Goal: Task Accomplishment & Management: Use online tool/utility

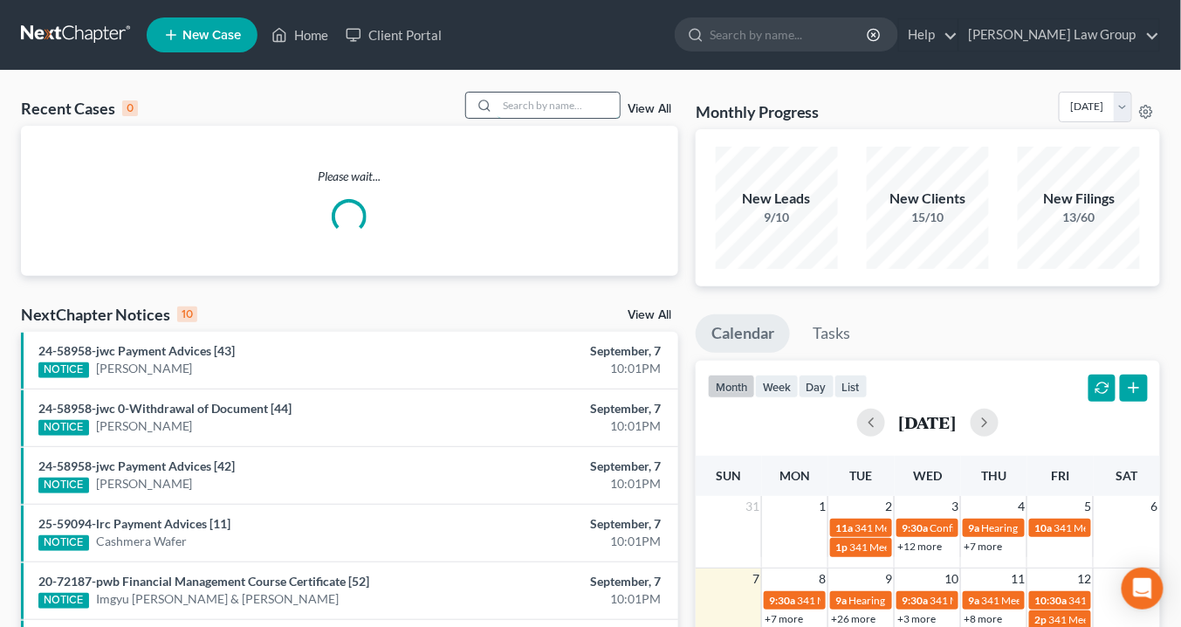
click at [532, 107] on input "search" at bounding box center [559, 105] width 122 height 25
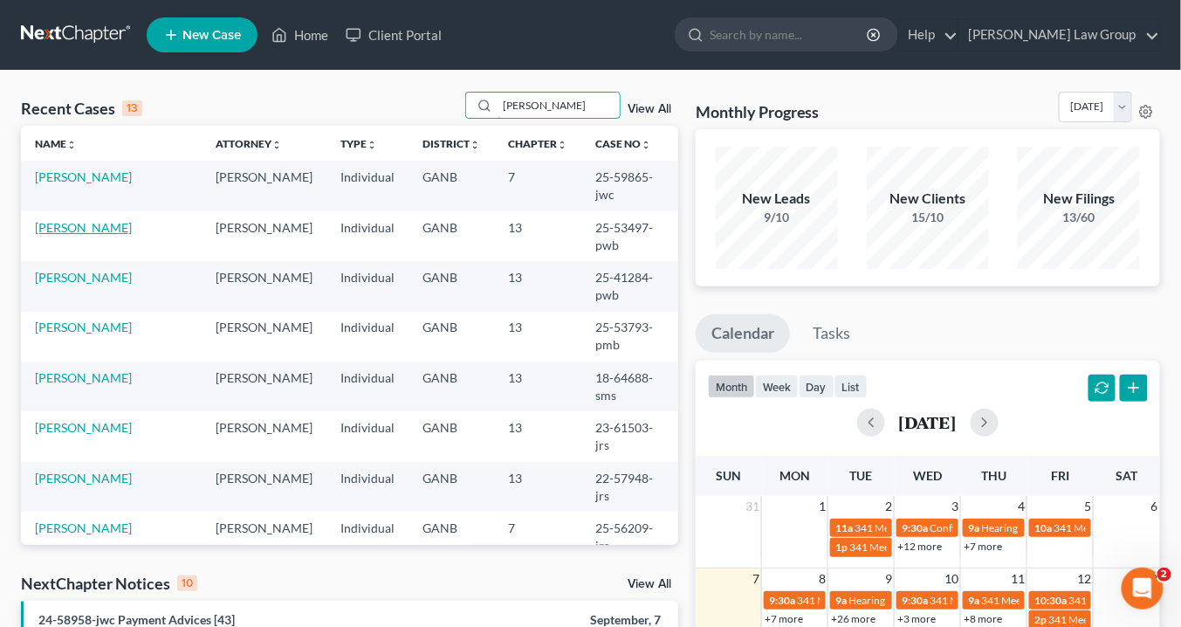
type input "smith"
click at [86, 220] on link "Smith, Quanetta" at bounding box center [83, 227] width 97 height 15
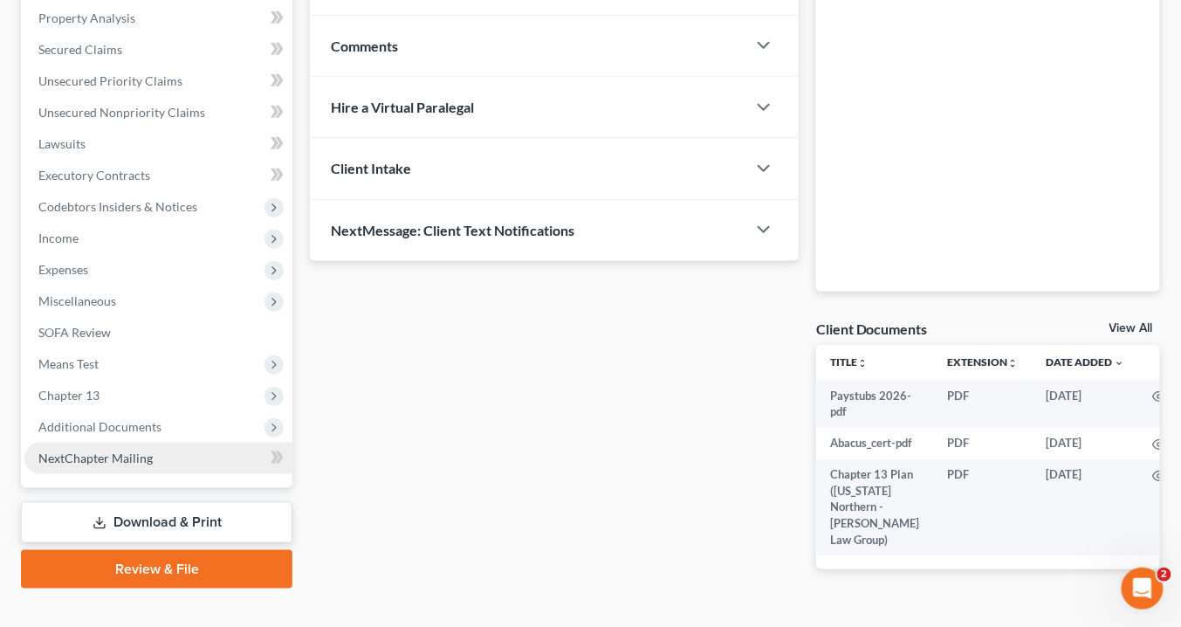
scroll to position [349, 0]
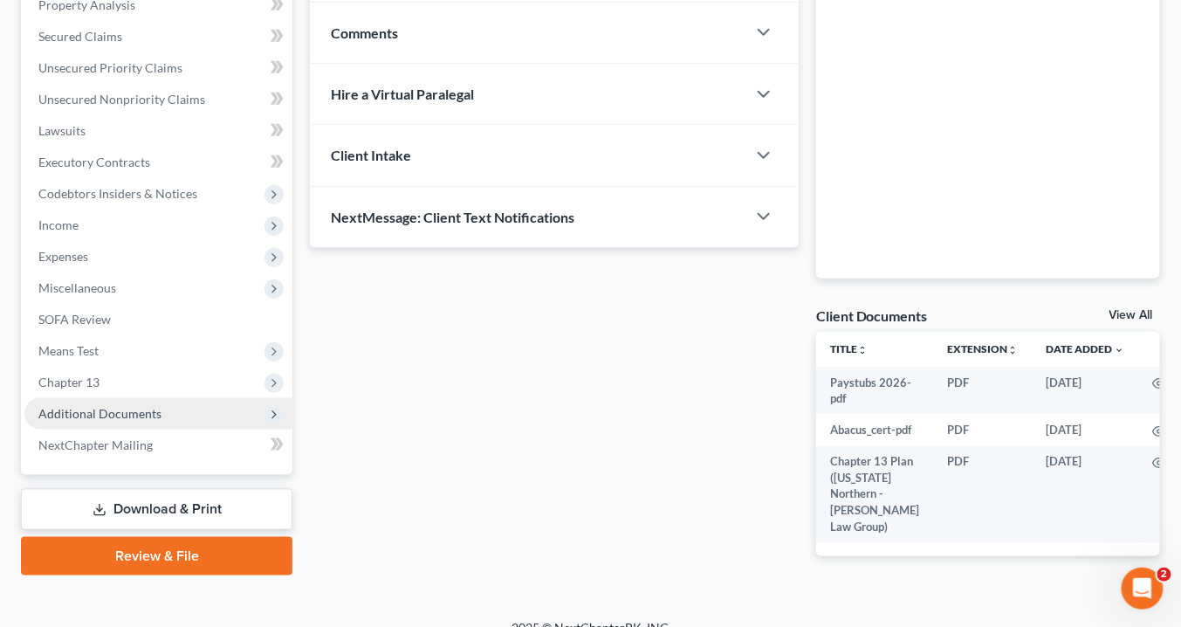
click at [123, 407] on span "Additional Documents" at bounding box center [99, 413] width 123 height 15
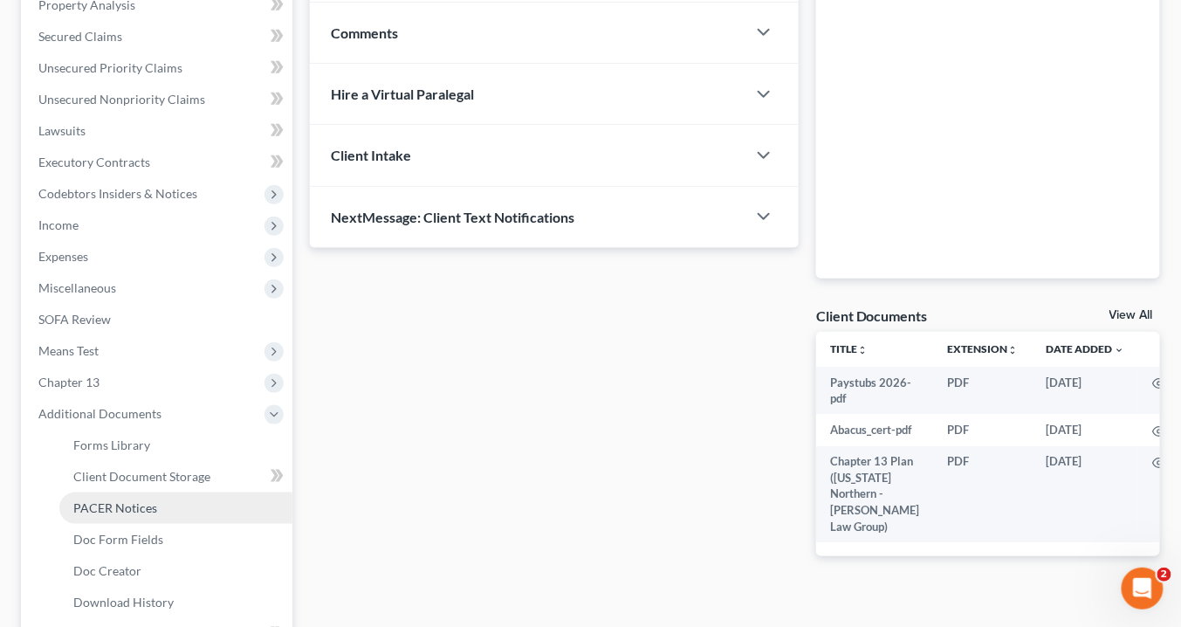
click at [148, 506] on span "PACER Notices" at bounding box center [115, 507] width 84 height 15
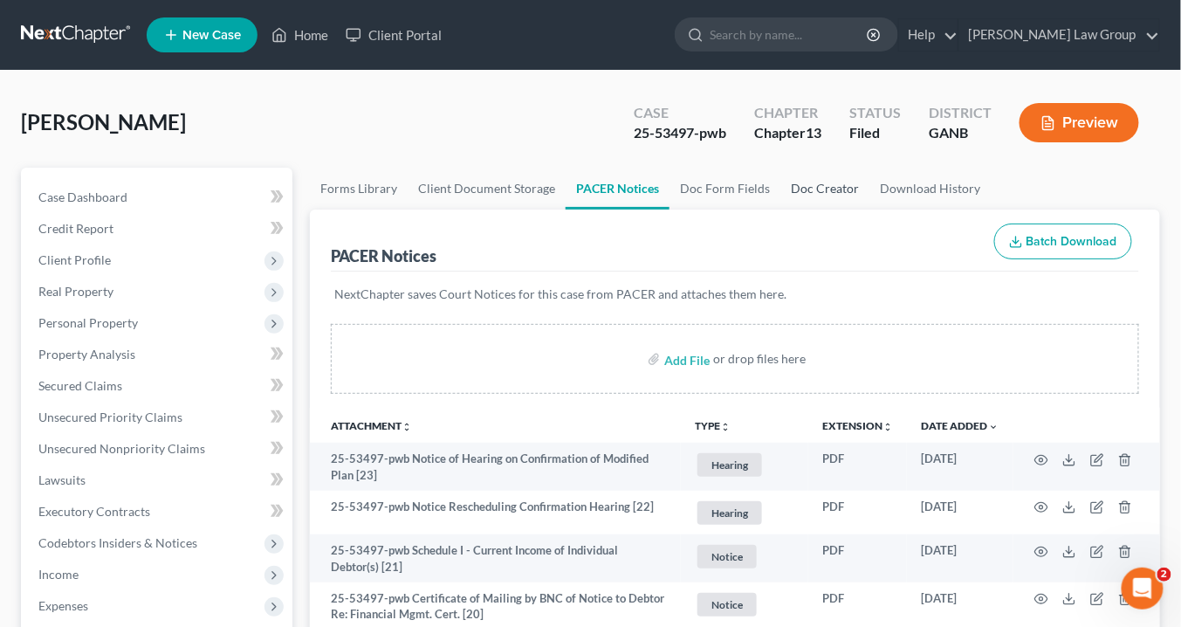
click at [821, 196] on link "Doc Creator" at bounding box center [825, 189] width 89 height 42
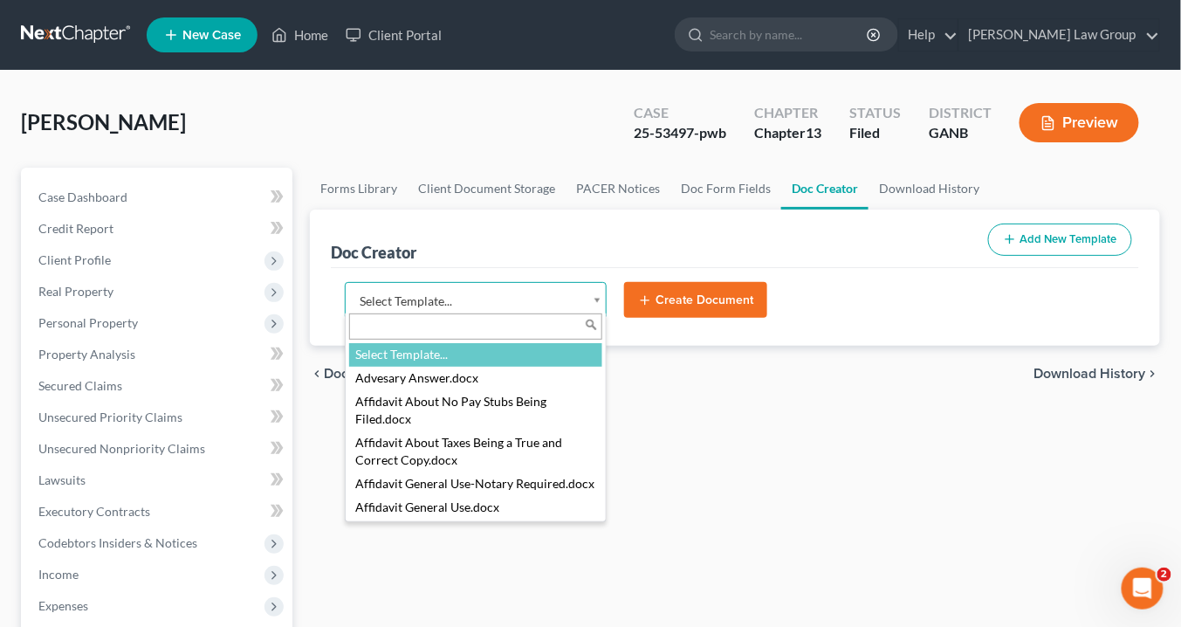
click at [602, 302] on body "Home New Case Client Portal Saedi Law Group info@saedilawgroup.com My Account S…" at bounding box center [590, 590] width 1181 height 1180
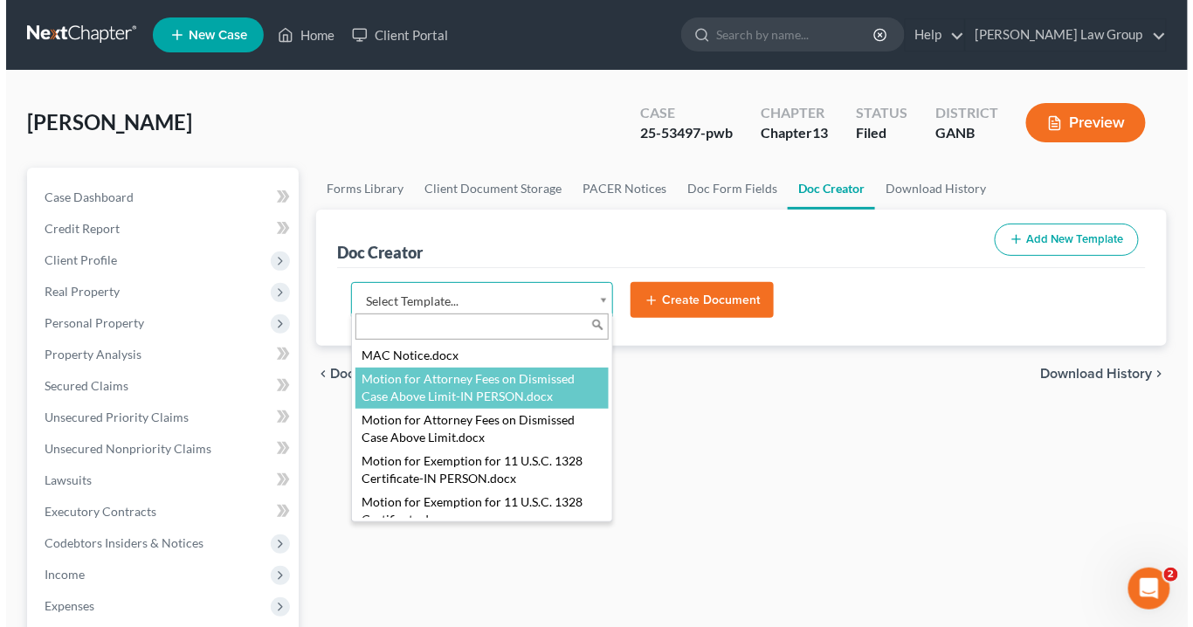
scroll to position [1816, 0]
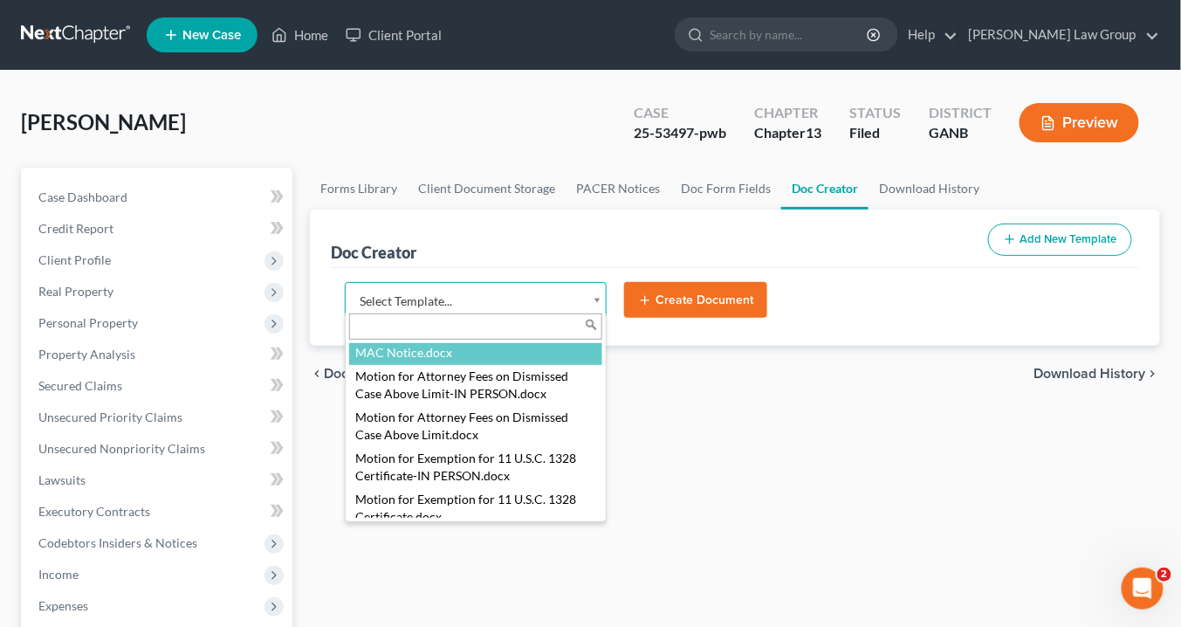
select select "111631"
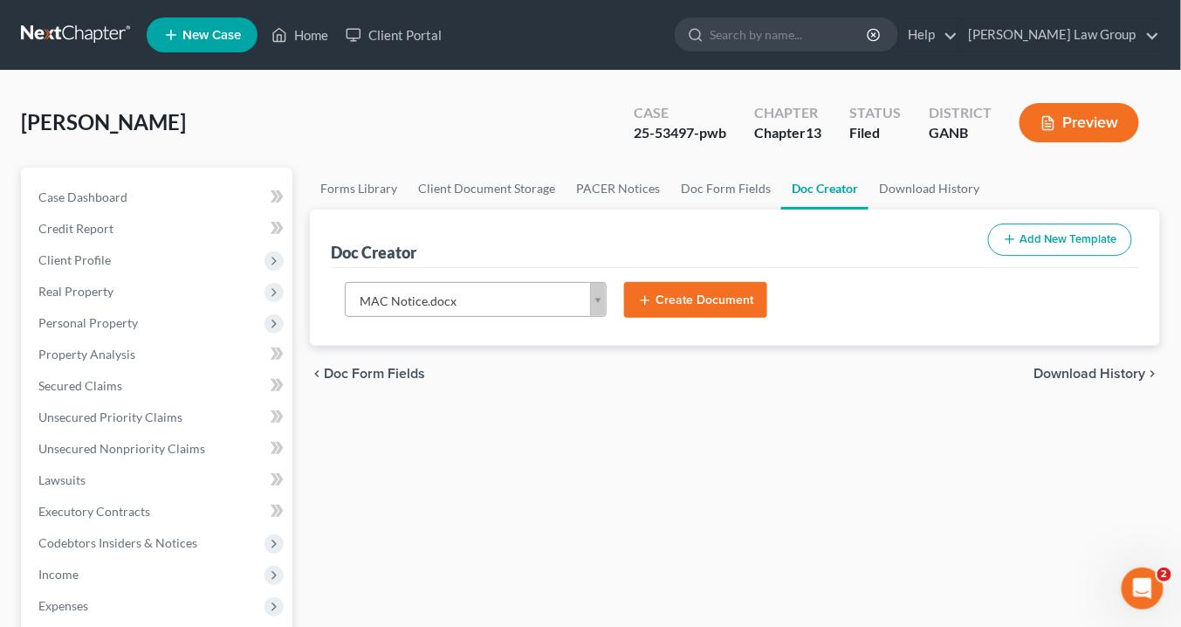
click at [700, 292] on button "Create Document" at bounding box center [695, 300] width 143 height 37
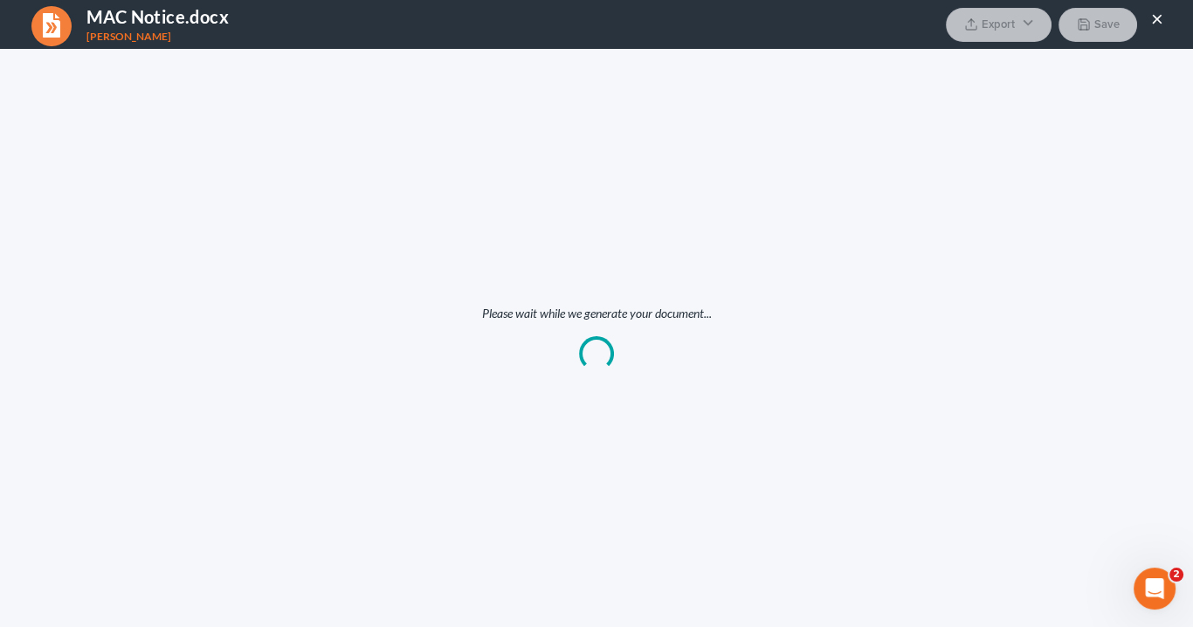
scroll to position [0, 0]
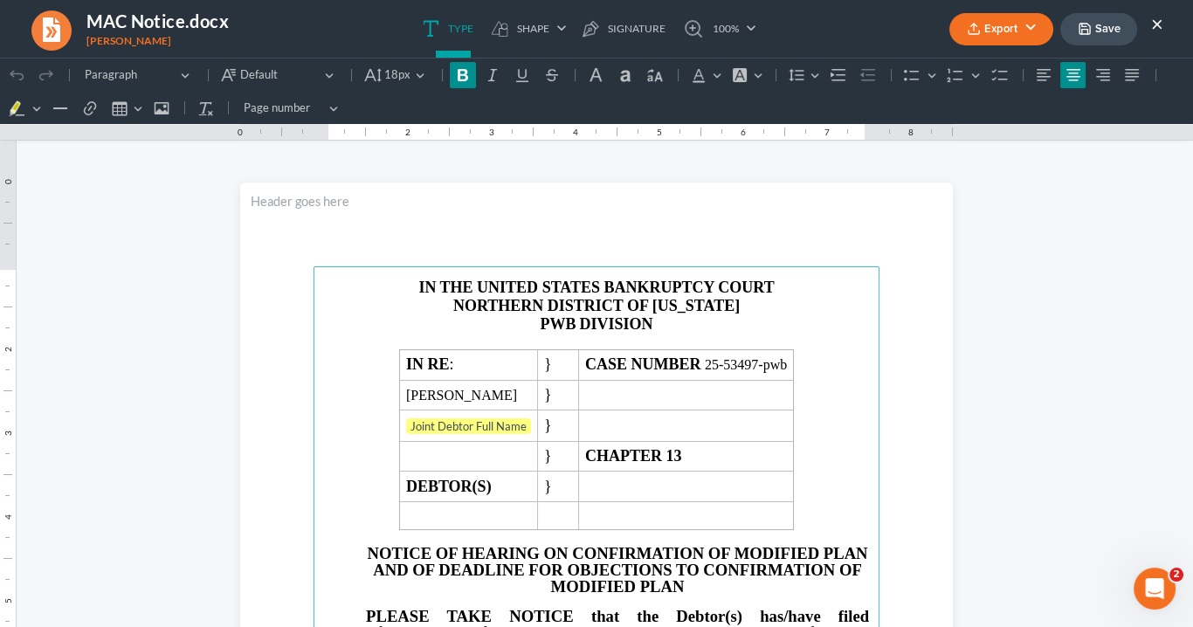
click at [568, 319] on strong "PWB" at bounding box center [558, 323] width 36 height 17
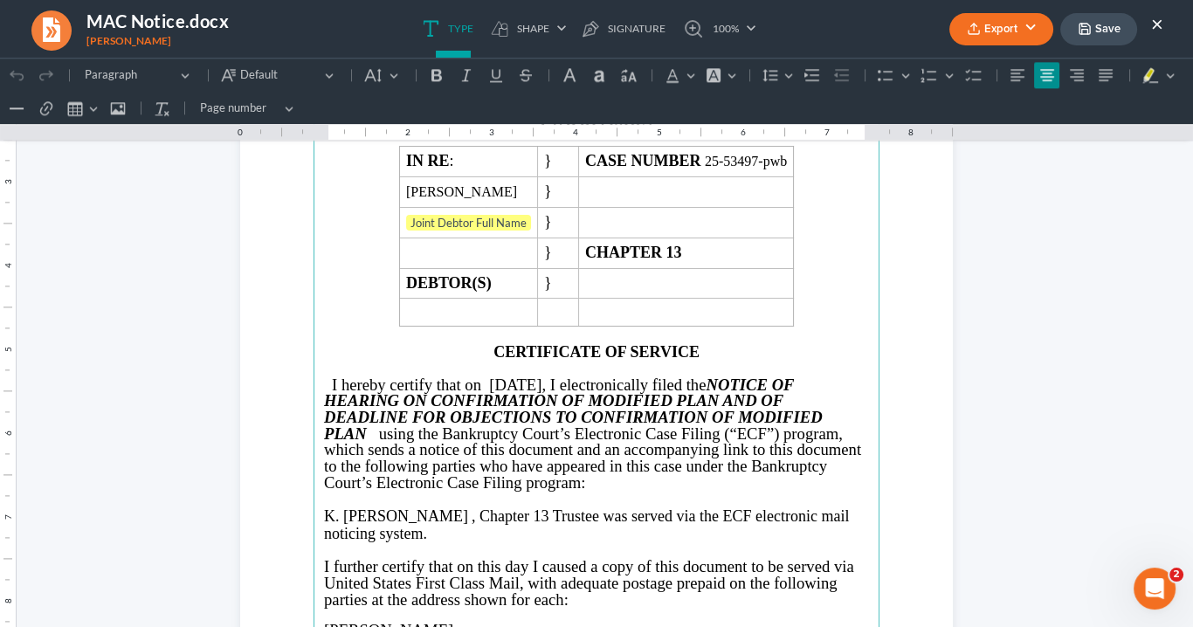
scroll to position [3423, 0]
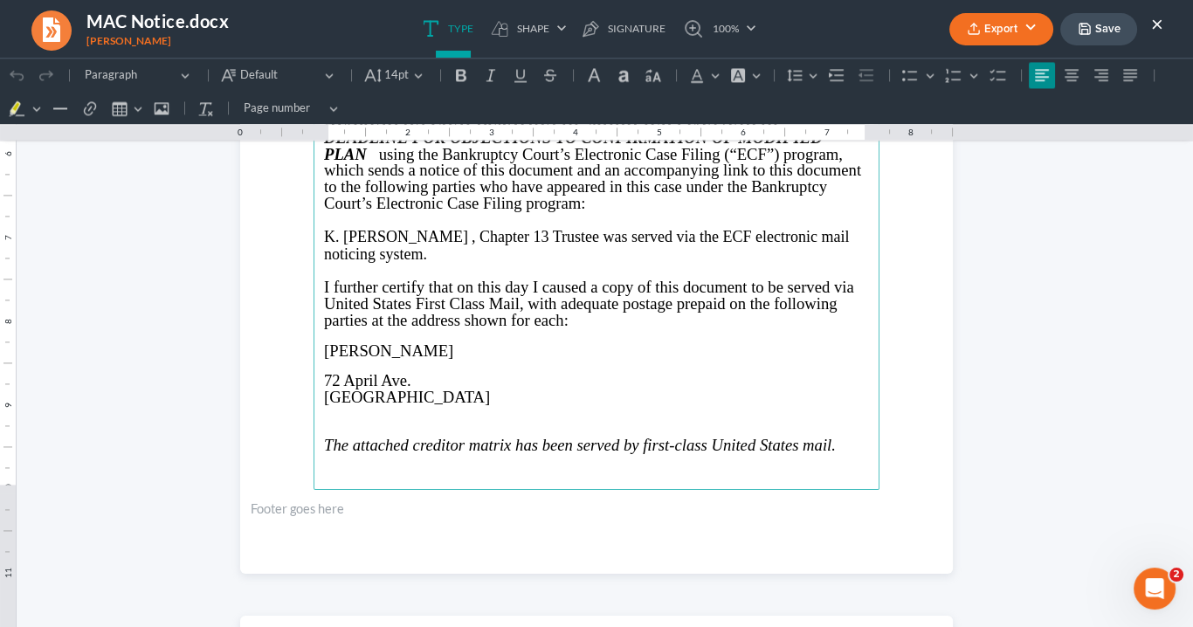
click at [324, 374] on span "72 April Ave." at bounding box center [367, 380] width 87 height 18
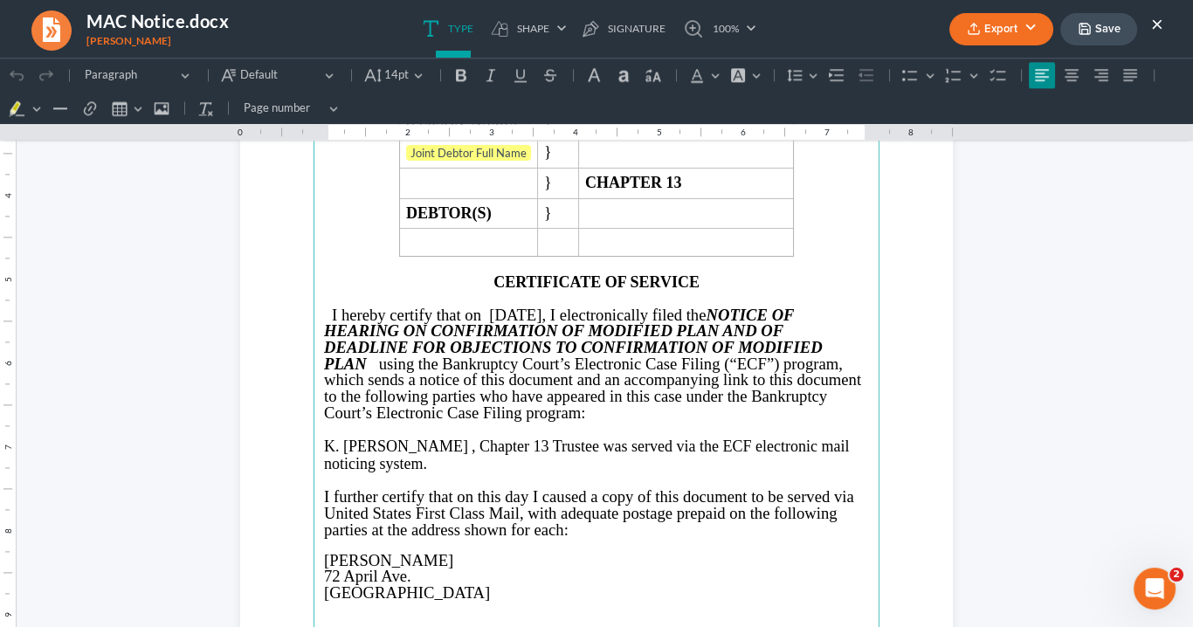
scroll to position [3004, 0]
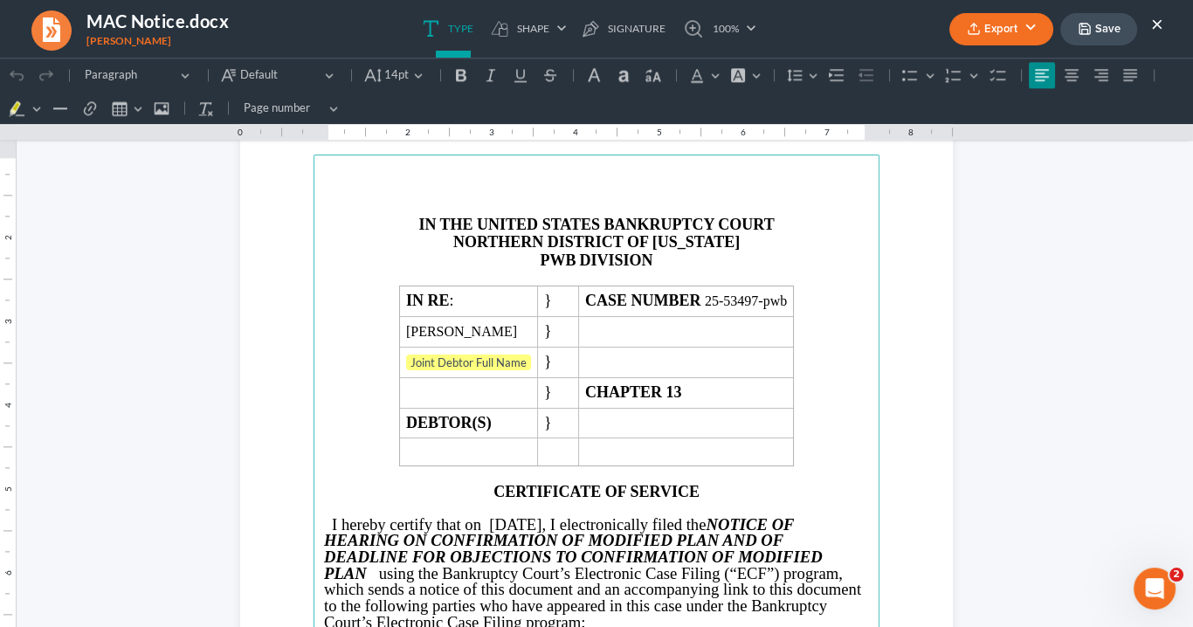
click at [568, 257] on strong "PWB" at bounding box center [558, 259] width 36 height 17
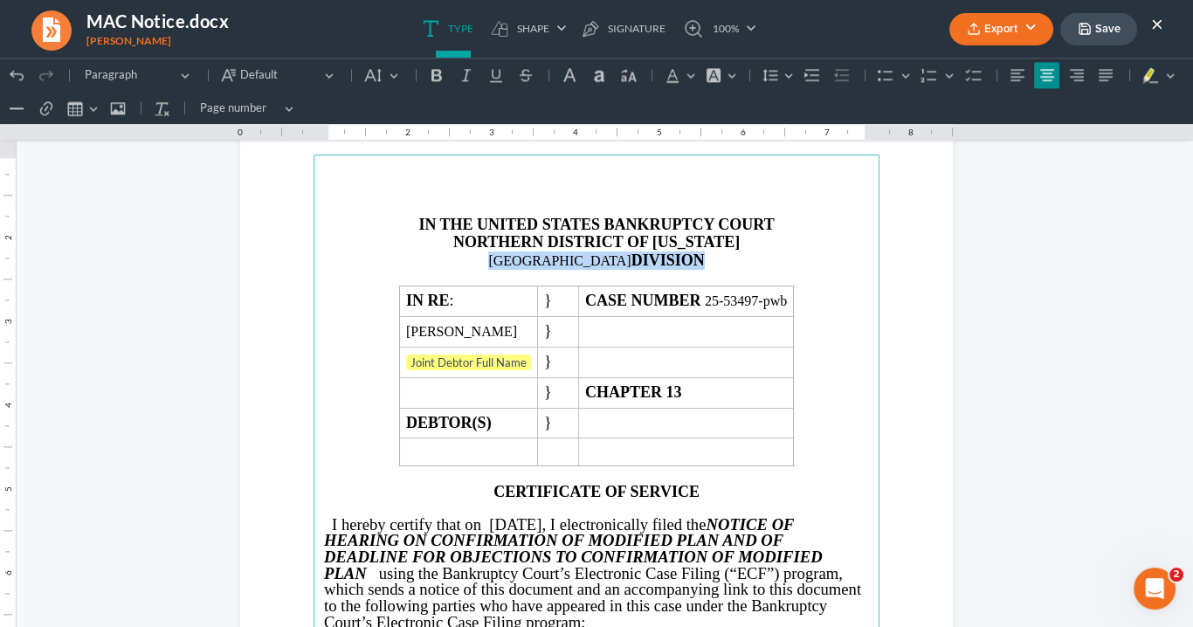
drag, startPoint x: 659, startPoint y: 259, endPoint x: 505, endPoint y: 244, distance: 155.3
click at [511, 259] on p "ATLANTA DIVISION" at bounding box center [596, 260] width 545 height 18
click at [324, 71] on button "Default Default" at bounding box center [278, 75] width 126 height 26
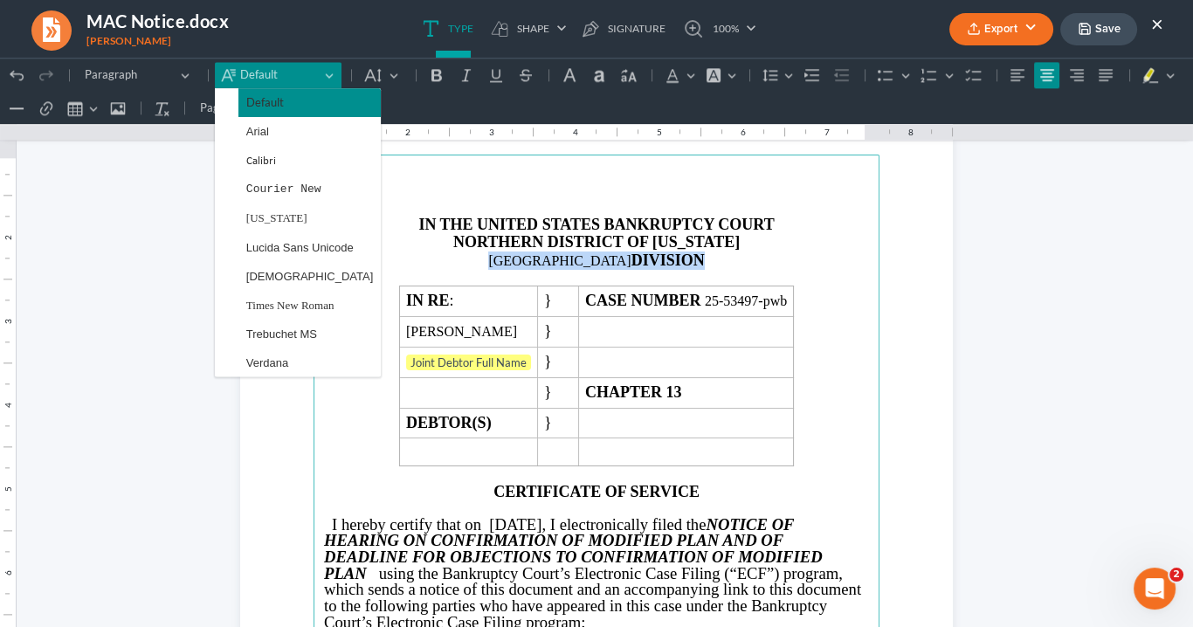
click at [289, 295] on span "Times New Roman" at bounding box center [290, 305] width 88 height 20
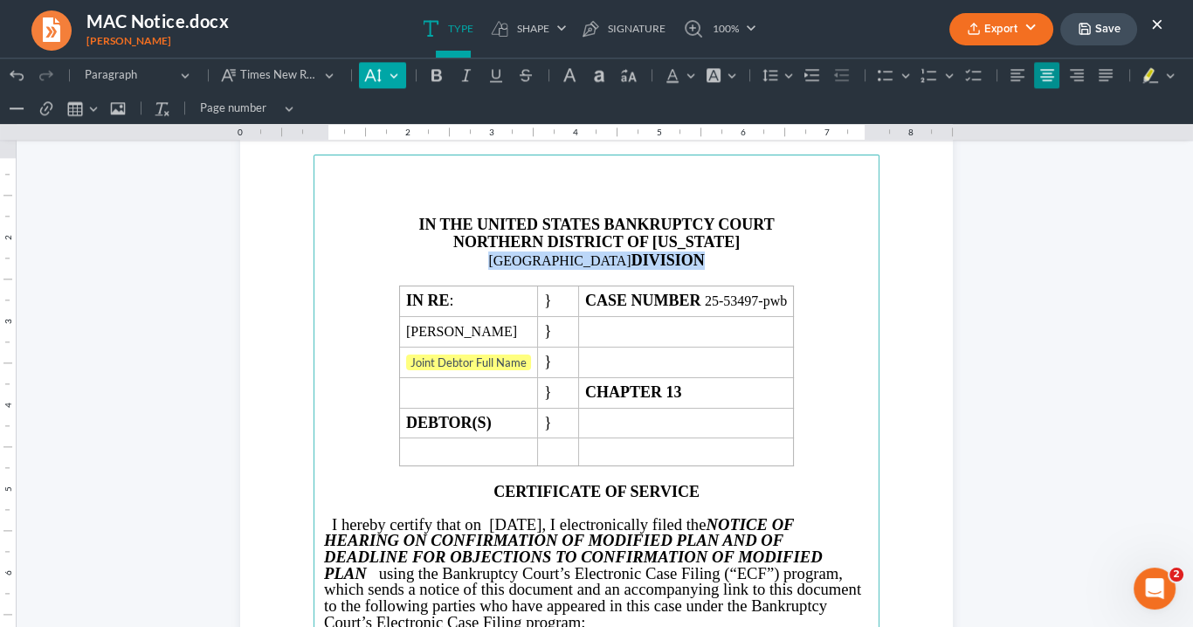
click at [394, 73] on button "Default" at bounding box center [382, 75] width 46 height 26
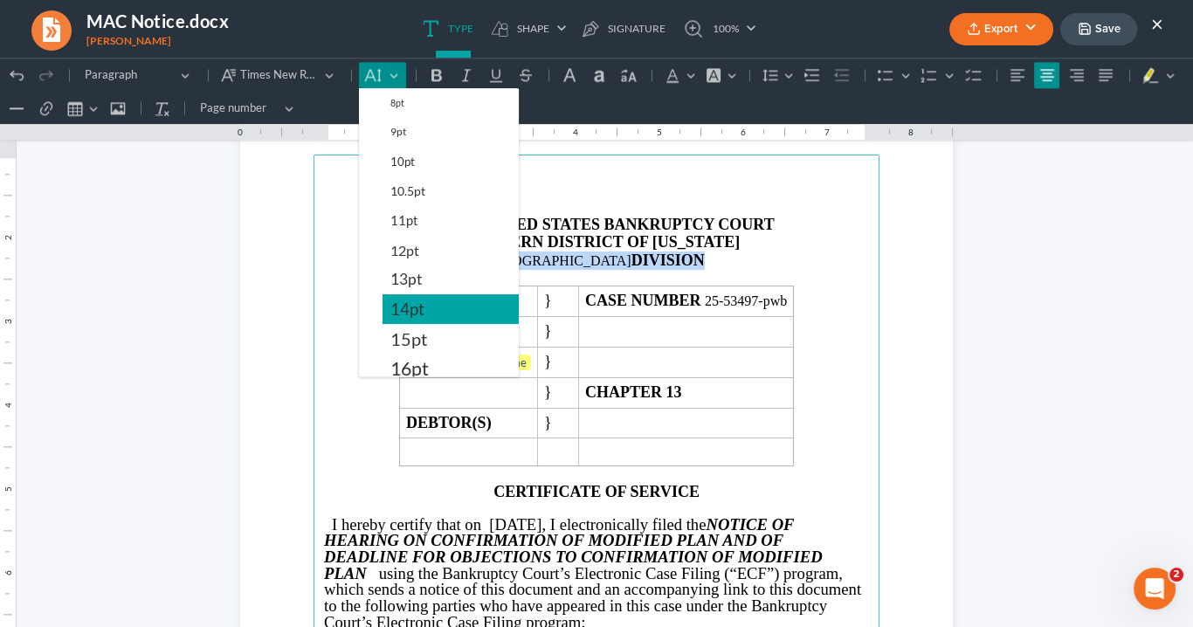
click at [411, 302] on span "14pt" at bounding box center [407, 309] width 34 height 21
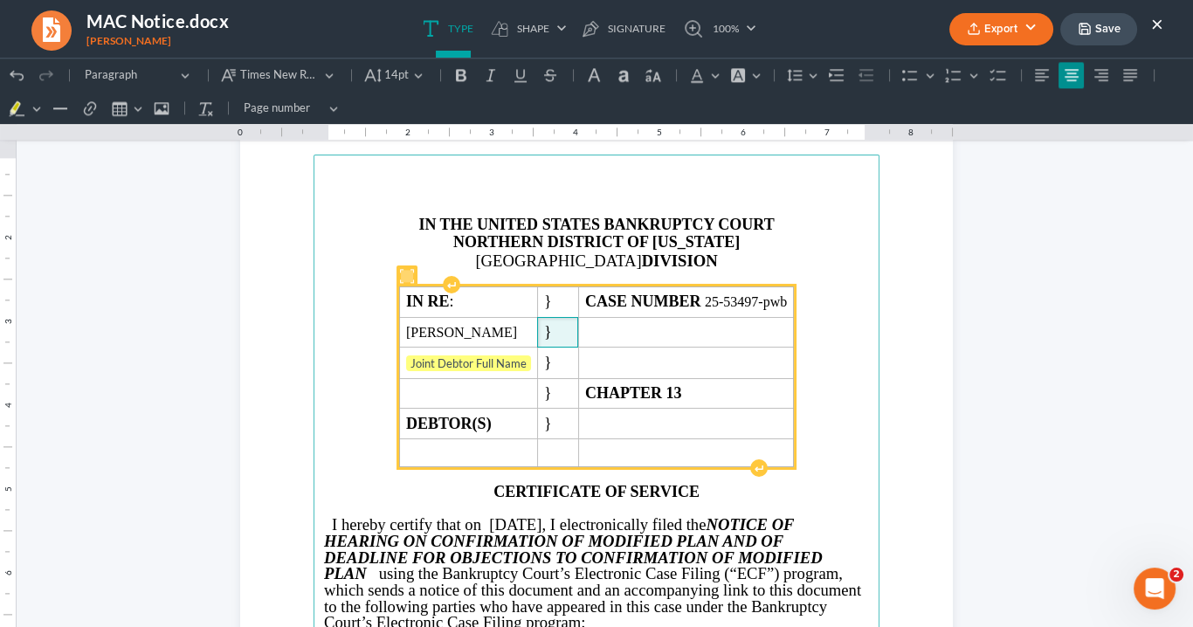
click at [578, 326] on td "}" at bounding box center [557, 332] width 41 height 31
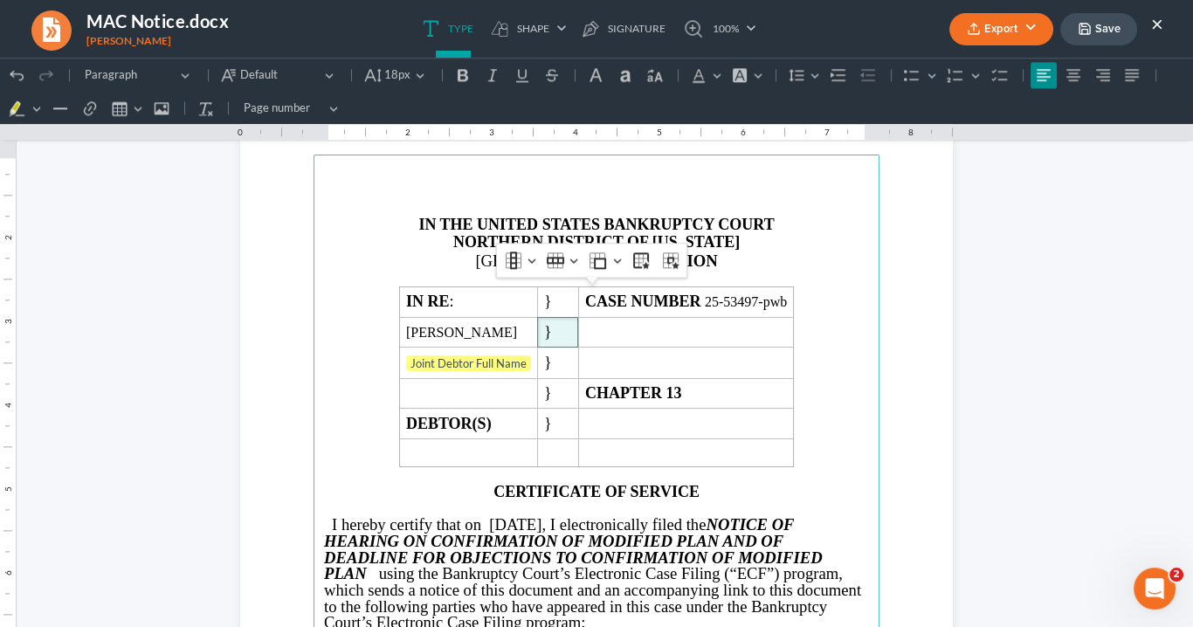
click at [723, 280] on p "Rich Text Editor, page-3-main" at bounding box center [596, 278] width 545 height 16
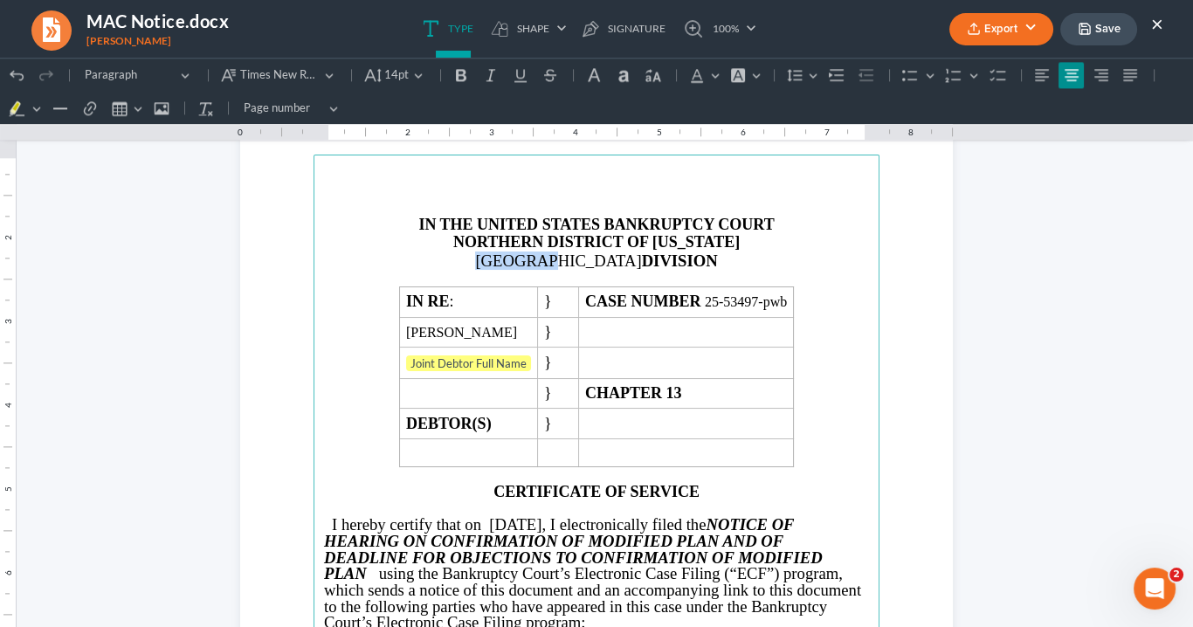
drag, startPoint x: 590, startPoint y: 260, endPoint x: 509, endPoint y: 257, distance: 81.3
click at [509, 257] on p "ATLANTA DIVISION" at bounding box center [596, 260] width 545 height 18
click at [461, 75] on icon "Editor toolbar" at bounding box center [461, 75] width 10 height 12
click at [625, 253] on strong "ATLANTA DIVISION" at bounding box center [596, 260] width 156 height 18
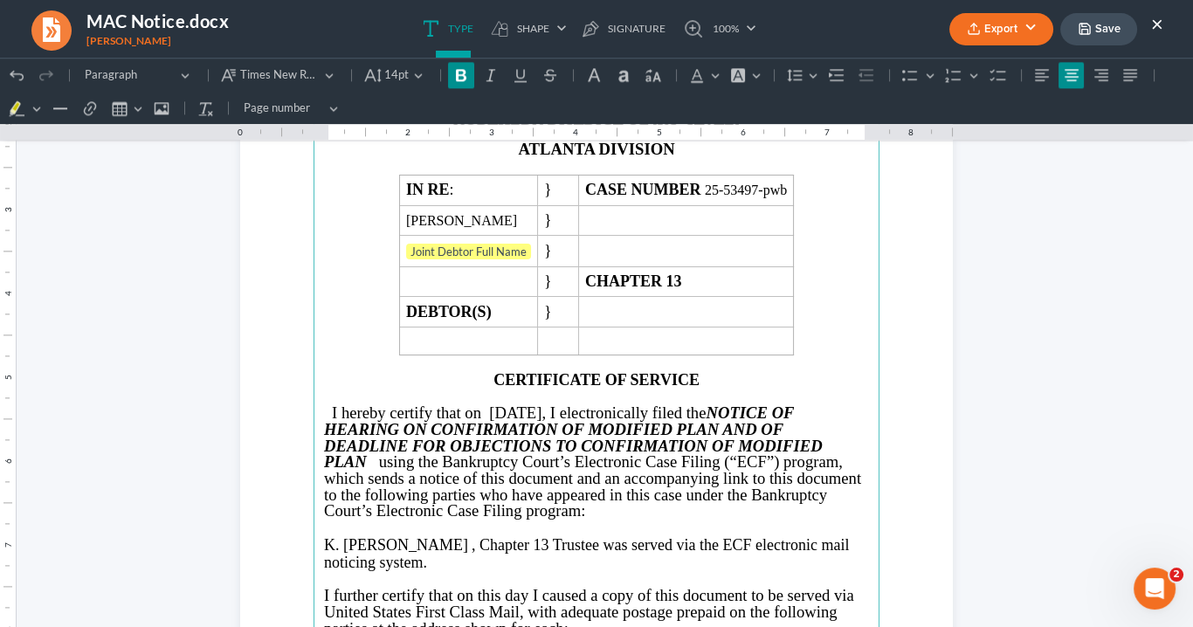
scroll to position [3213, 0]
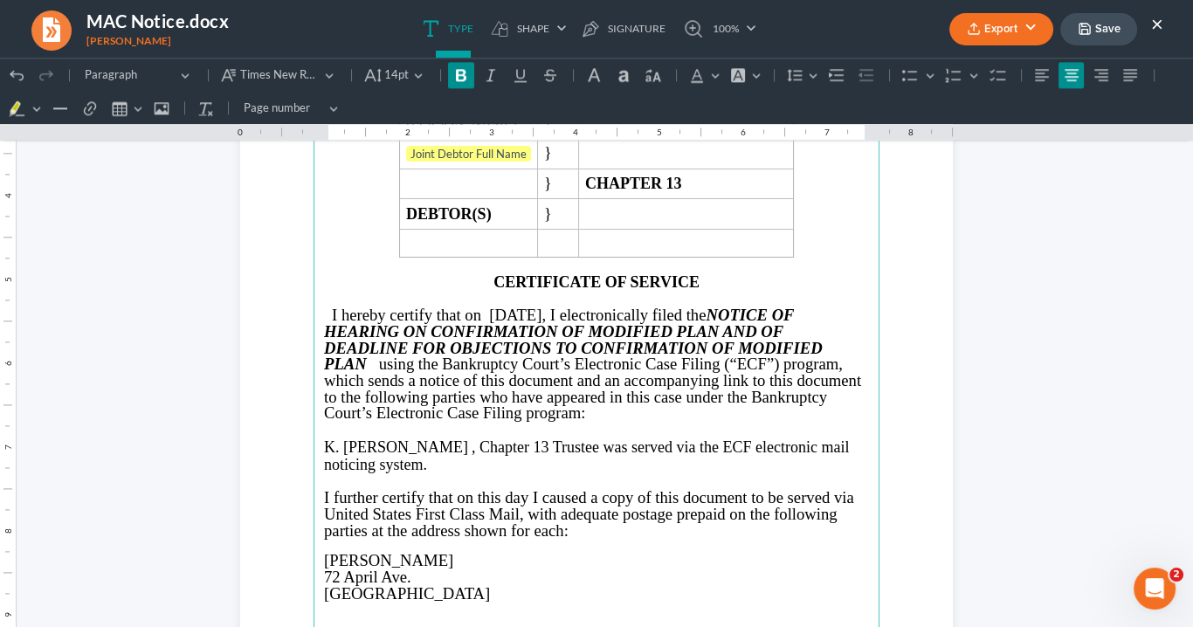
click at [991, 30] on button "Export" at bounding box center [1001, 29] width 104 height 32
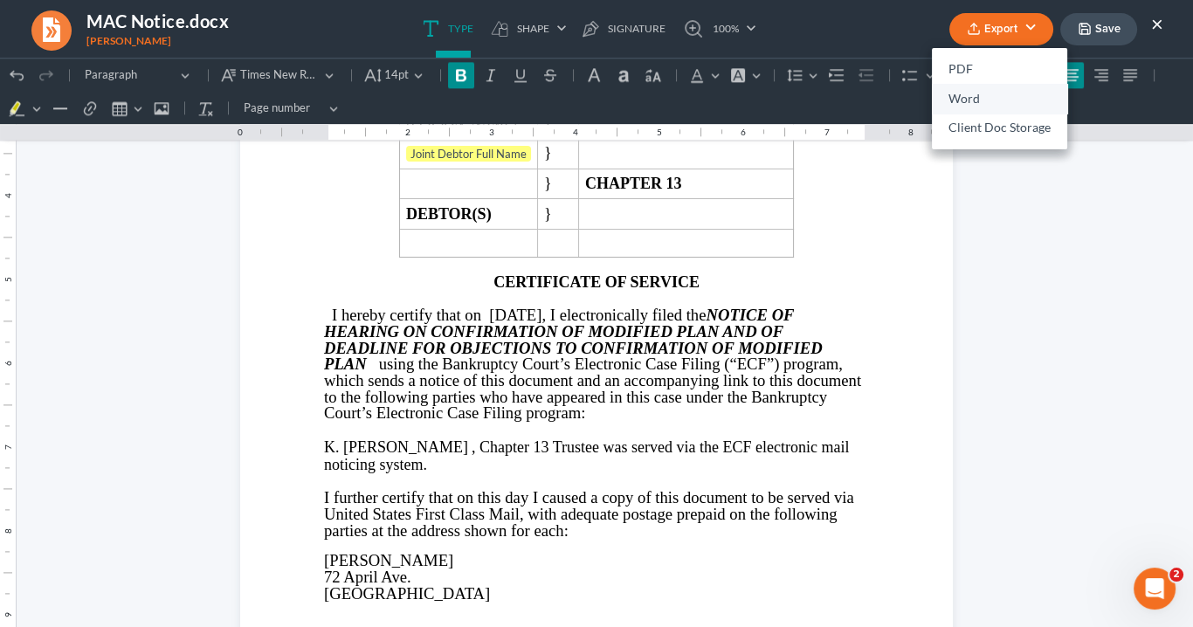
click at [964, 99] on link "Word" at bounding box center [999, 99] width 135 height 30
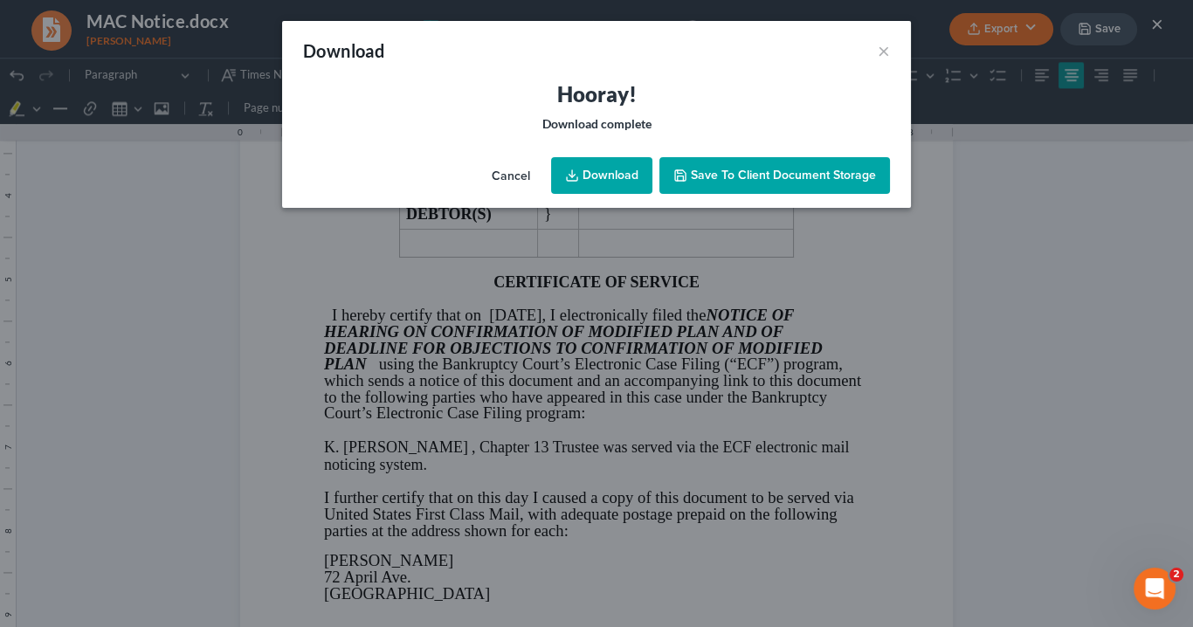
click at [609, 169] on link "Download" at bounding box center [601, 175] width 101 height 37
click at [604, 177] on link "Download" at bounding box center [601, 175] width 101 height 37
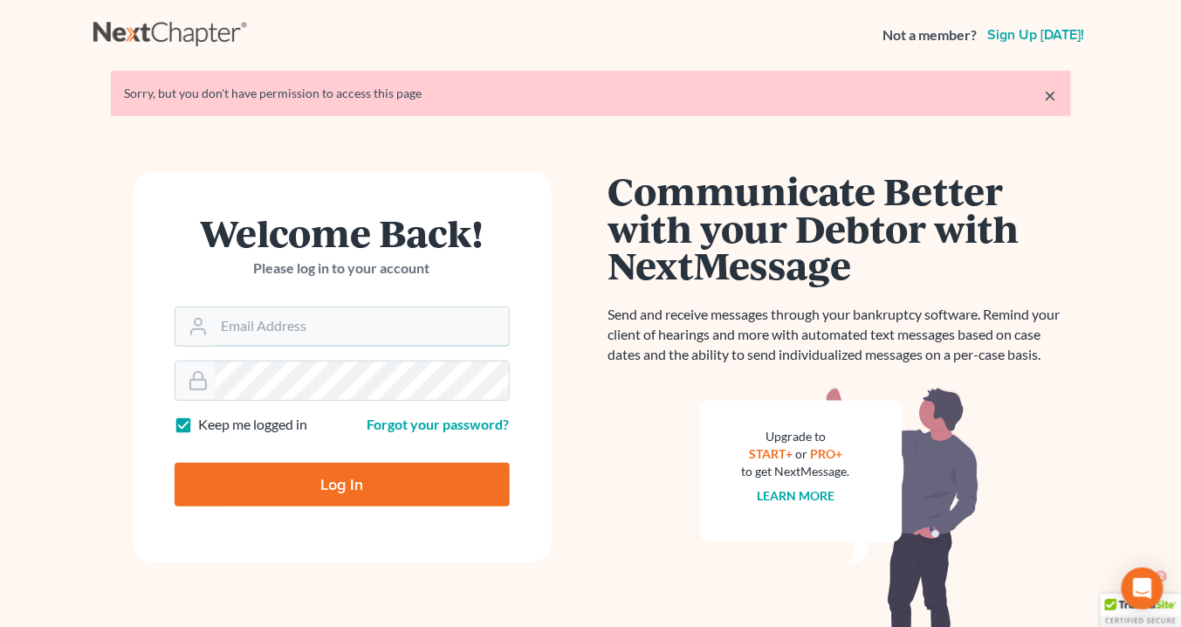
type input "[EMAIL_ADDRESS][DOMAIN_NAME]"
click at [380, 489] on input "Log In" at bounding box center [342, 485] width 335 height 44
type input "Thinking..."
